Goal: Transaction & Acquisition: Purchase product/service

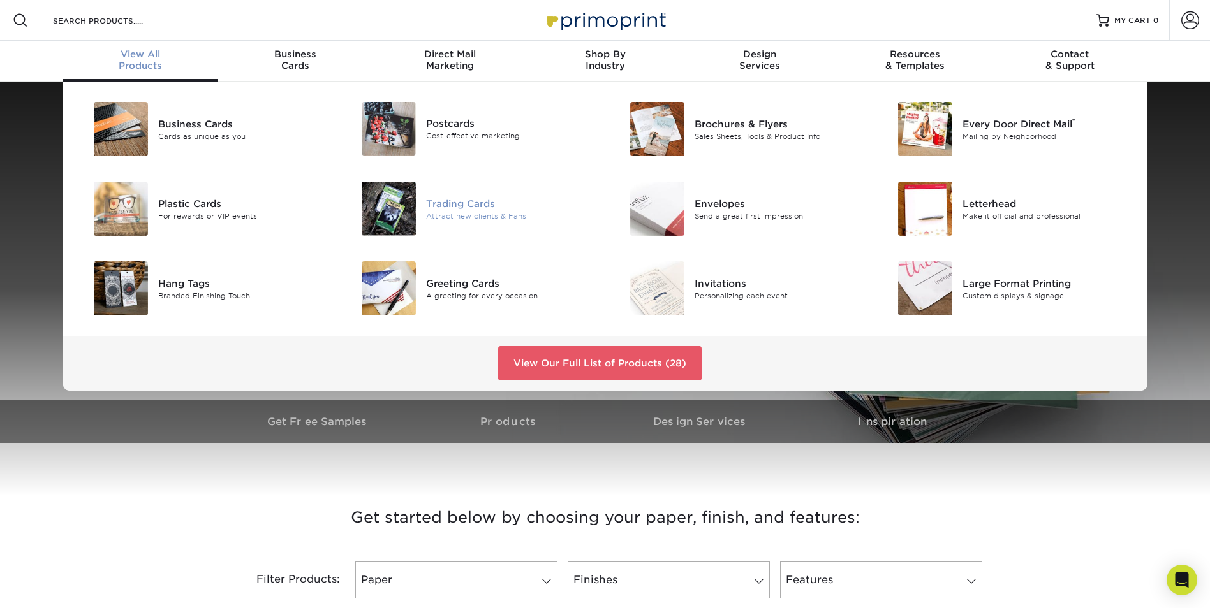
click at [437, 205] on div "Trading Cards" at bounding box center [510, 203] width 169 height 14
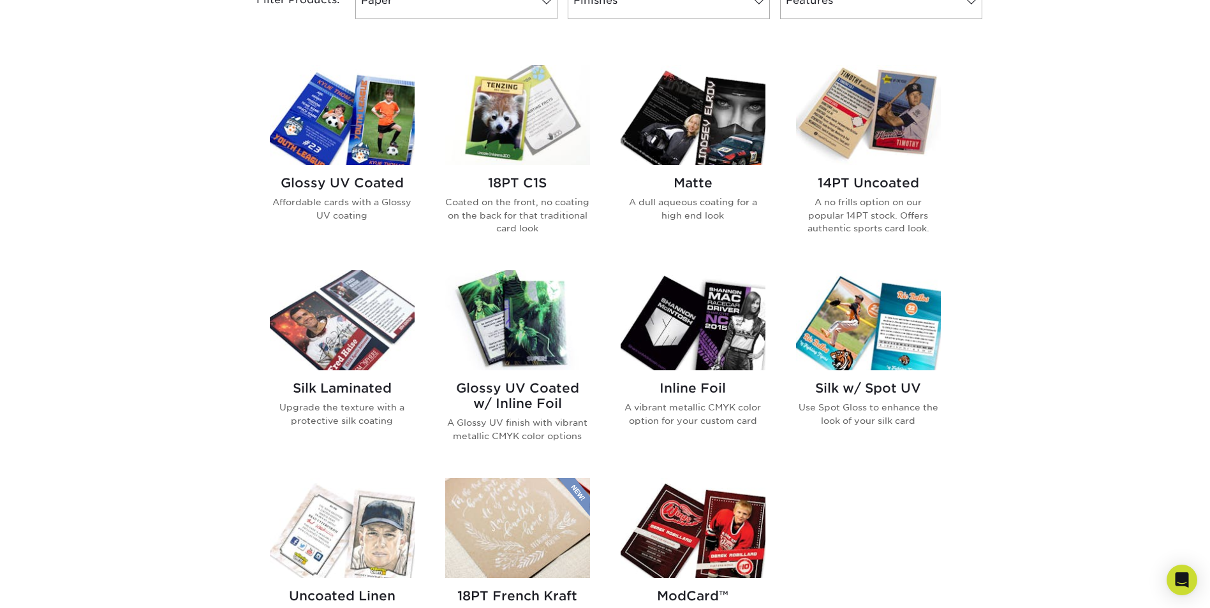
scroll to position [574, 0]
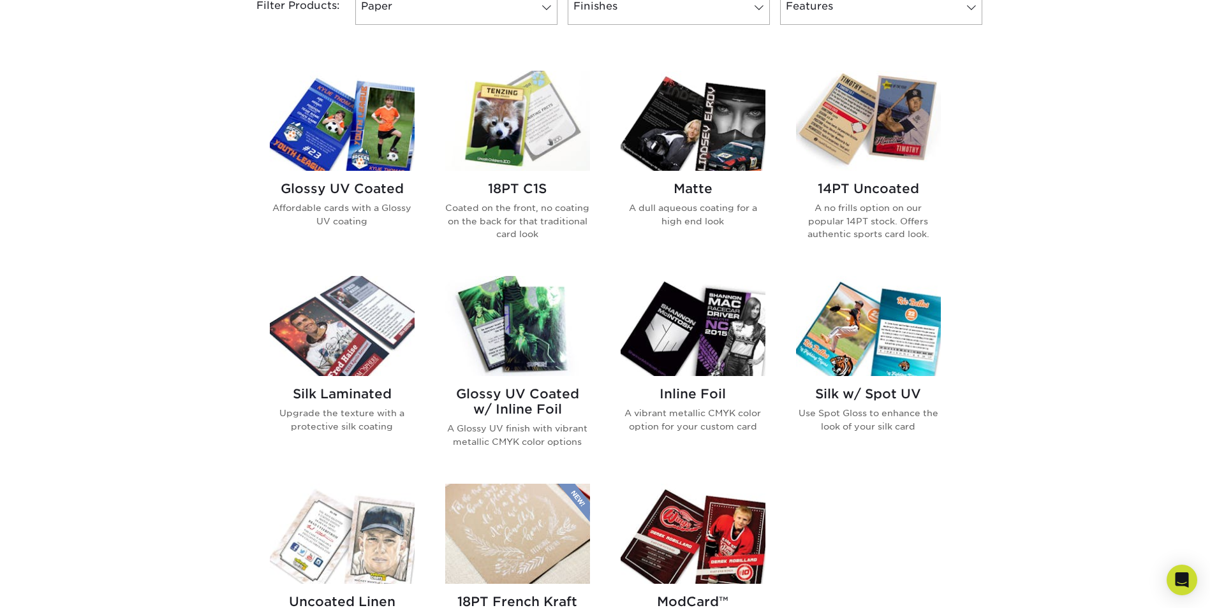
click at [681, 154] on img at bounding box center [692, 121] width 145 height 100
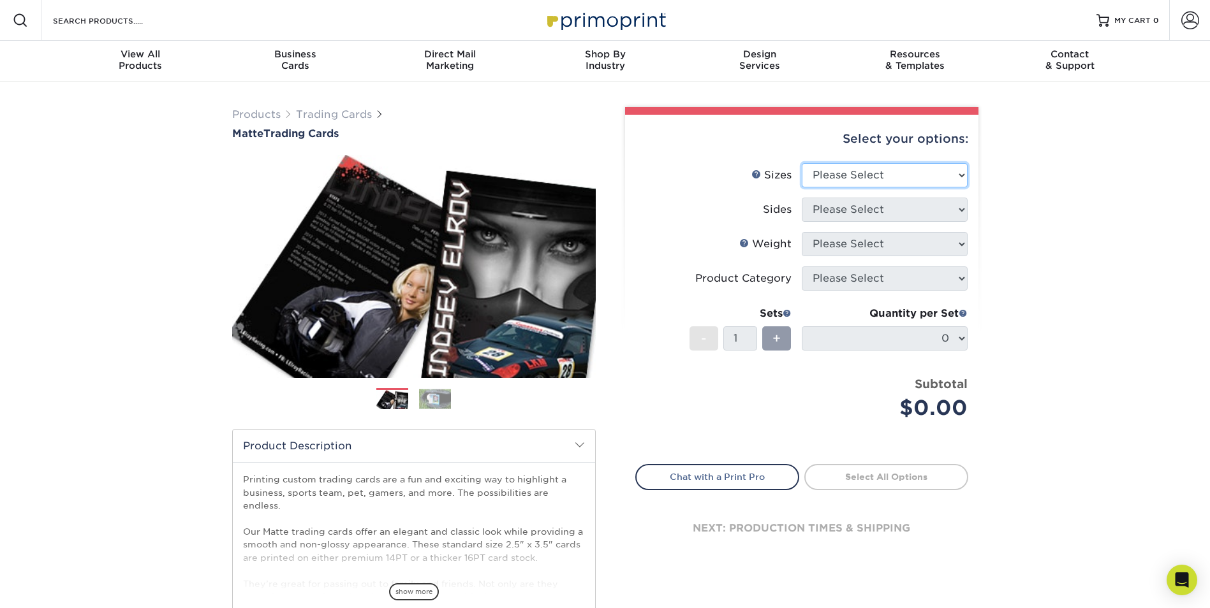
click at [892, 168] on select "Please Select 2.5" x 3.5"" at bounding box center [885, 175] width 166 height 24
select select "2.50x3.50"
click at [802, 163] on select "Please Select 2.5" x 3.5"" at bounding box center [885, 175] width 166 height 24
click at [865, 203] on select "Please Select Print Both Sides Print Front Only" at bounding box center [885, 210] width 166 height 24
select select "13abbda7-1d64-4f25-8bb2-c179b224825d"
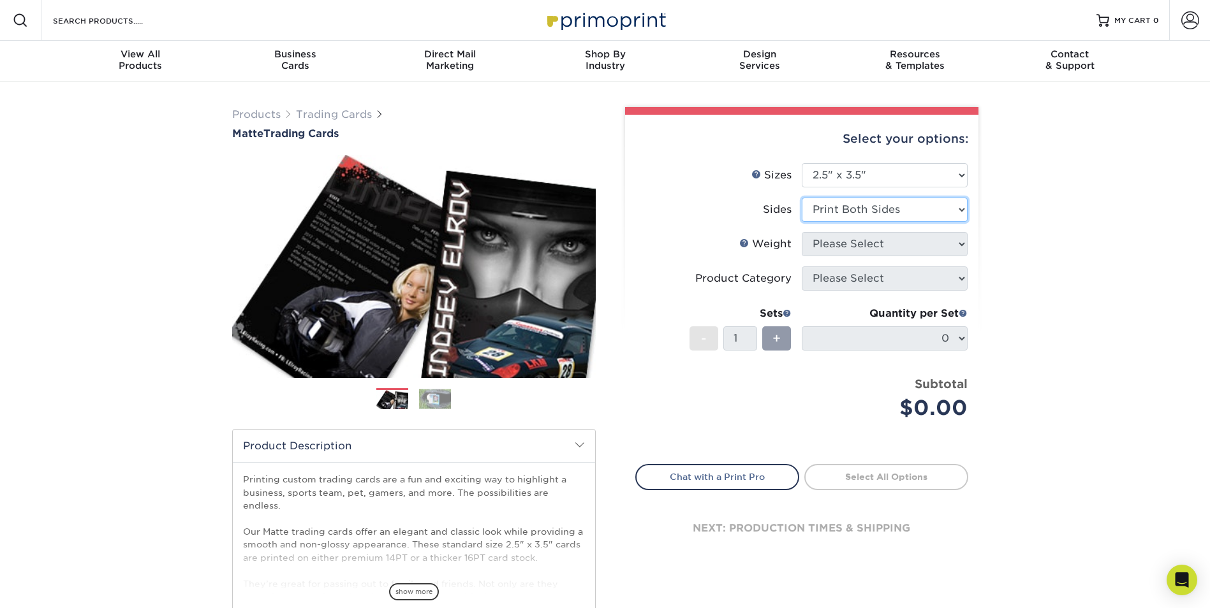
click at [802, 198] on select "Please Select Print Both Sides Print Front Only" at bounding box center [885, 210] width 166 height 24
click at [865, 241] on select "Please Select 16PT 14PT" at bounding box center [885, 244] width 166 height 24
select select "16PT"
click at [802, 232] on select "Please Select 16PT 14PT" at bounding box center [885, 244] width 166 height 24
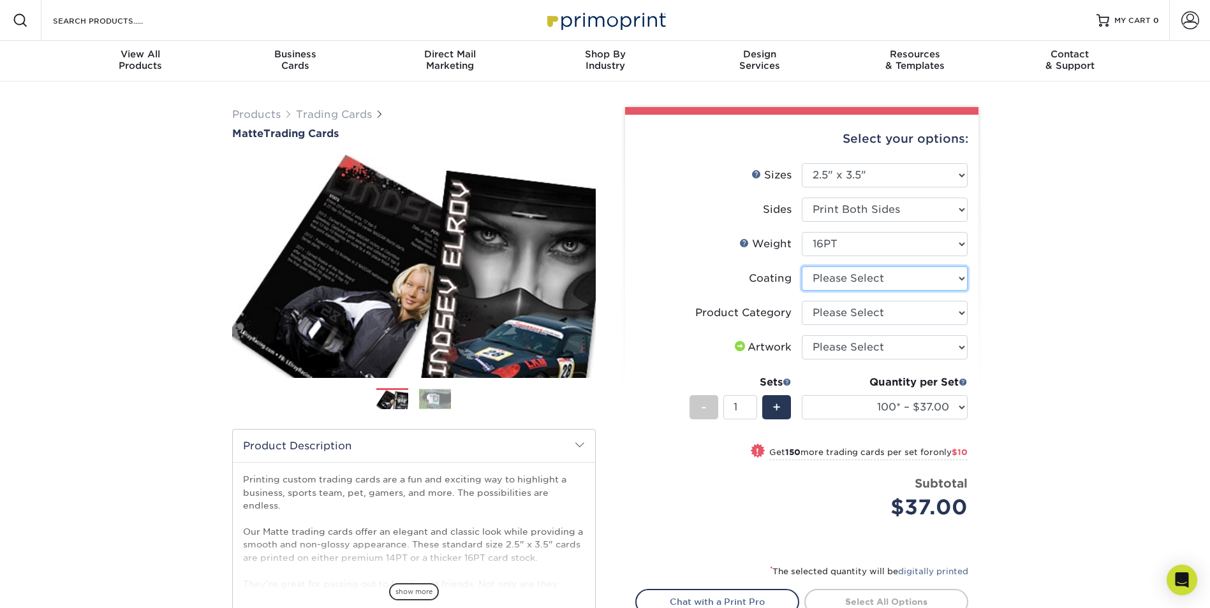
click at [846, 279] on select at bounding box center [885, 279] width 166 height 24
select select "121bb7b5-3b4d-429f-bd8d-bbf80e953313"
click at [802, 267] on select at bounding box center [885, 279] width 166 height 24
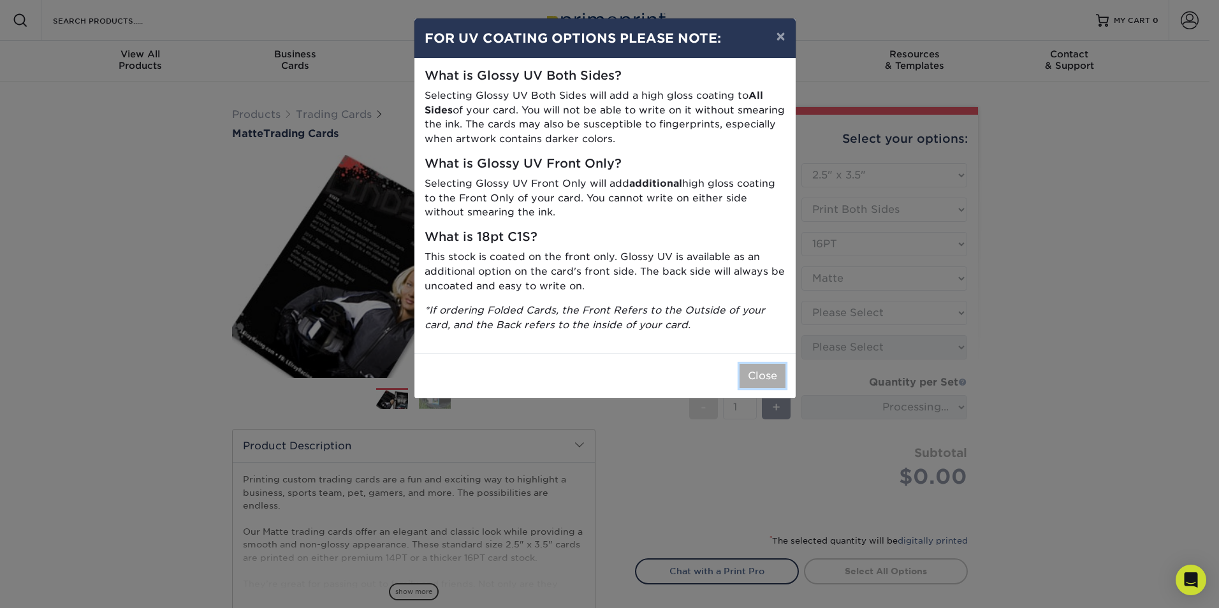
click at [762, 385] on button "Close" at bounding box center [763, 376] width 46 height 24
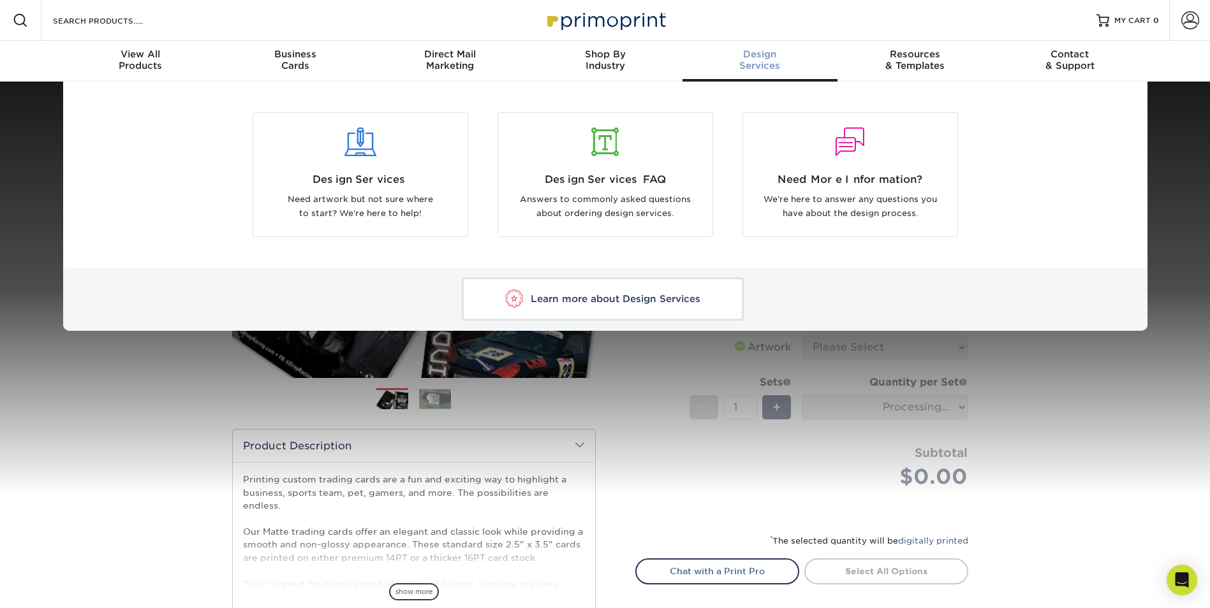
click at [1184, 226] on div "Design Services Need artwork but not sure where to start? We're here to help! D…" at bounding box center [605, 206] width 1210 height 249
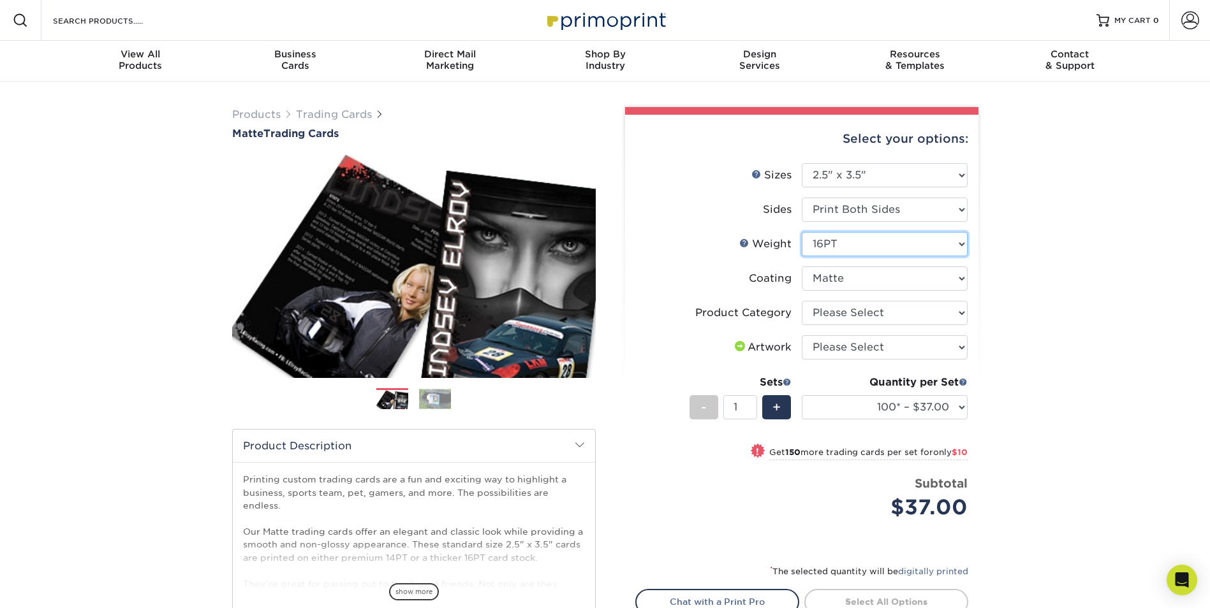
click at [853, 247] on select "Please Select 16PT 14PT" at bounding box center [885, 244] width 166 height 24
select select "14PT"
click at [802, 232] on select "Please Select 16PT 14PT" at bounding box center [885, 244] width 166 height 24
select select "-1"
click at [866, 406] on select "100* – $37.00 250* – $48.00 500* – $59.00 1000 – $72.00 2500 – $144.00 5000 – $…" at bounding box center [885, 407] width 166 height 24
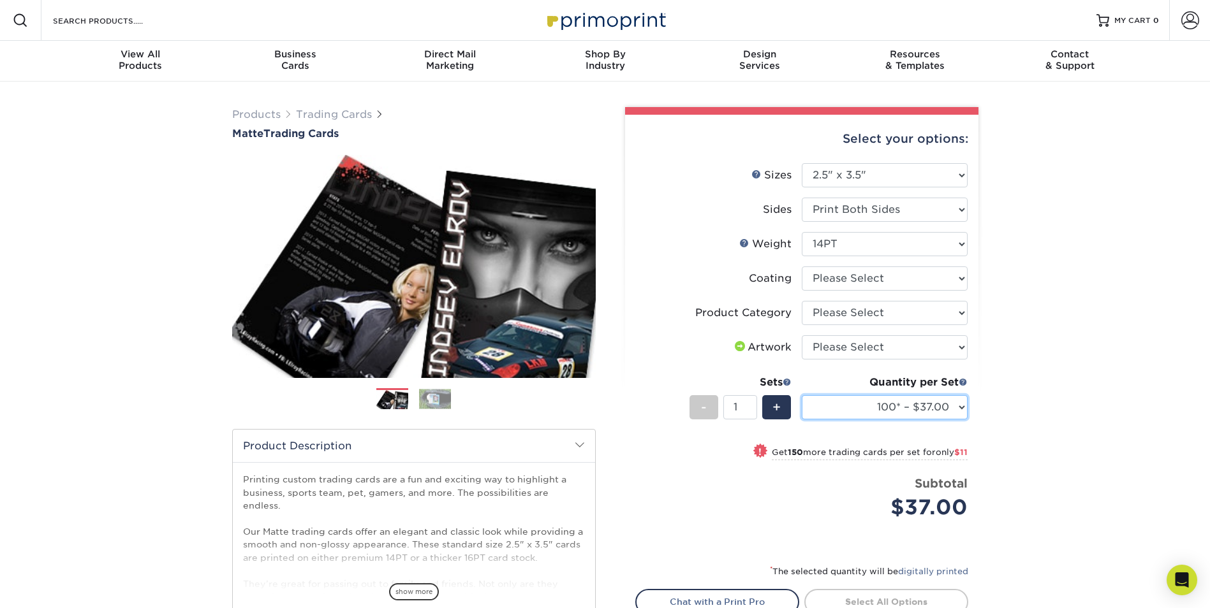
click at [802, 395] on select "100* – $37.00 250* – $48.00 500* – $59.00 1000 – $72.00 2500 – $144.00 5000 – $…" at bounding box center [885, 407] width 166 height 24
click at [874, 351] on select "Please Select I will upload files I need a design - $100" at bounding box center [885, 347] width 166 height 24
click at [871, 311] on select "Please Select Trading Cards" at bounding box center [885, 313] width 166 height 24
click at [871, 363] on li "Artwork Please Select I will upload files I need a design - $100" at bounding box center [802, 352] width 332 height 34
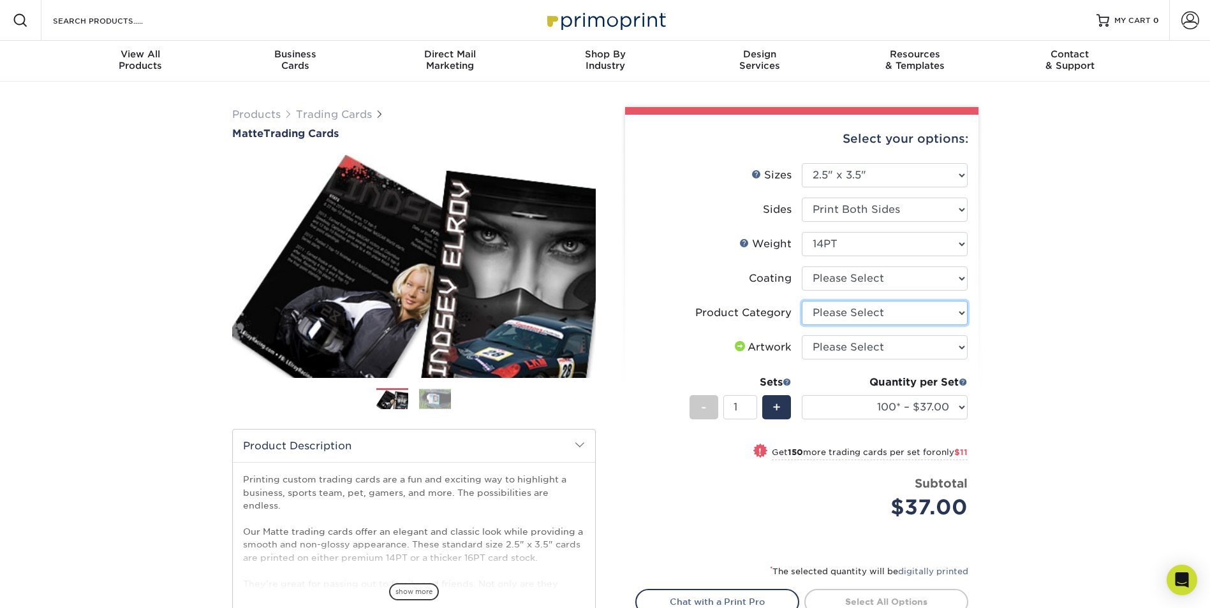
click at [872, 324] on select "Please Select Trading Cards" at bounding box center [885, 313] width 166 height 24
click at [872, 365] on li "Artwork Please Select I will upload files I need a design - $100" at bounding box center [802, 352] width 332 height 34
click at [870, 330] on li "Product Category Please Select Trading Cards" at bounding box center [802, 318] width 332 height 34
click at [870, 317] on select "Please Select Trading Cards" at bounding box center [885, 313] width 166 height 24
select select "c2f9bce9-36c2-409d-b101-c29d9d031e18"
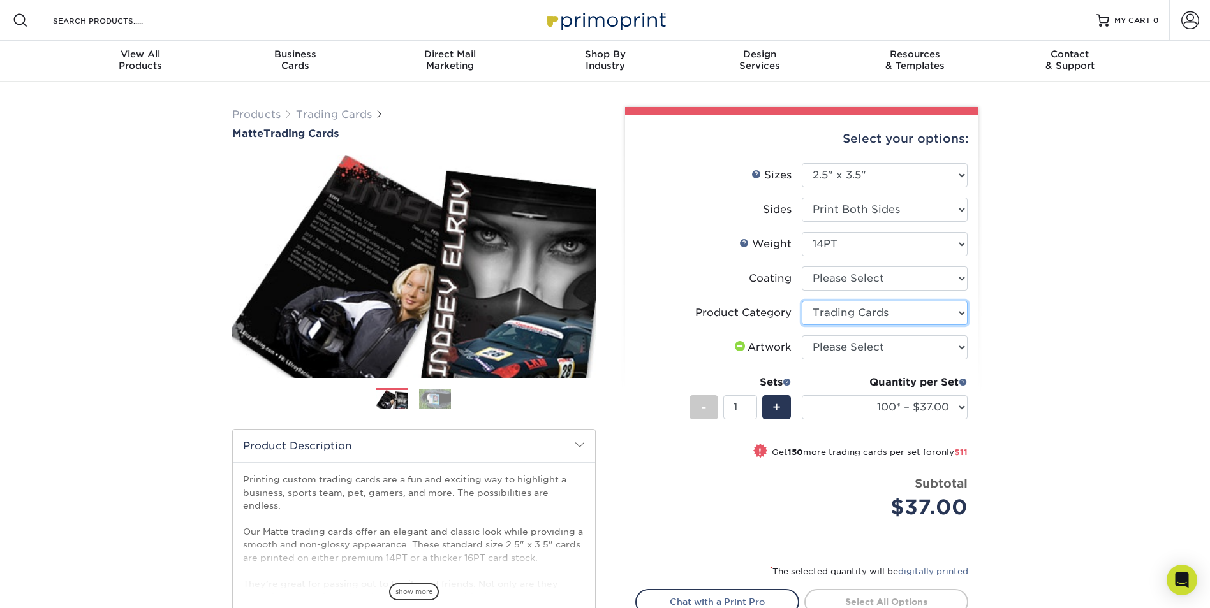
click at [802, 301] on select "Please Select Trading Cards" at bounding box center [885, 313] width 166 height 24
click at [850, 280] on select at bounding box center [885, 279] width 166 height 24
click at [1040, 224] on div "Products Trading Cards Matte Trading Cards" at bounding box center [605, 422] width 1210 height 681
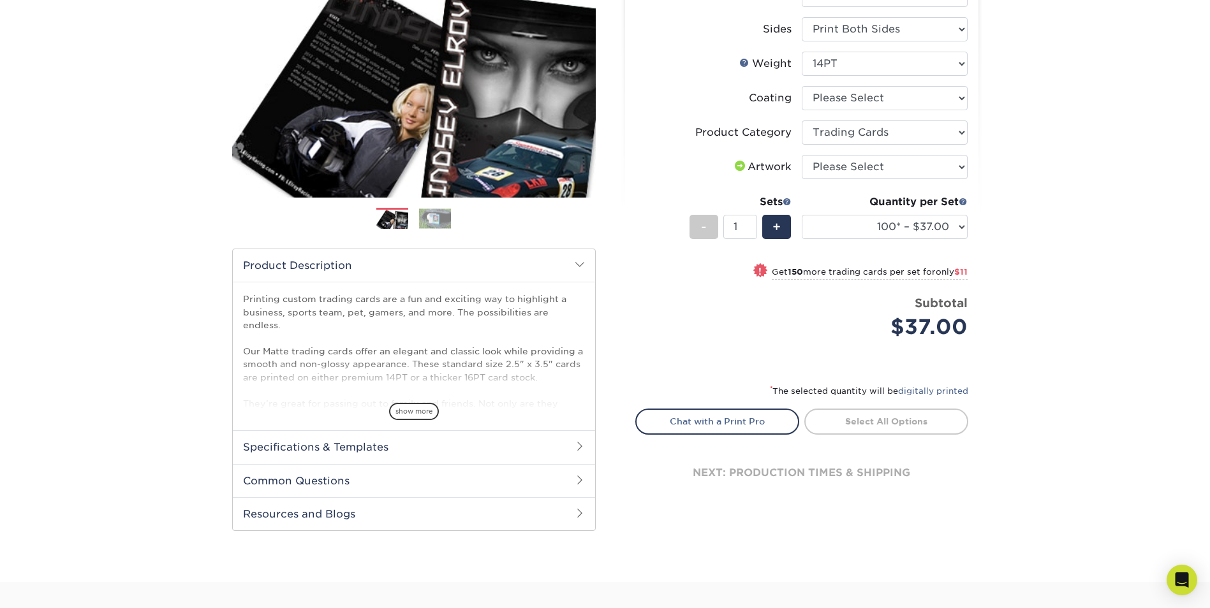
scroll to position [191, 0]
